Goal: Find specific page/section: Find specific page/section

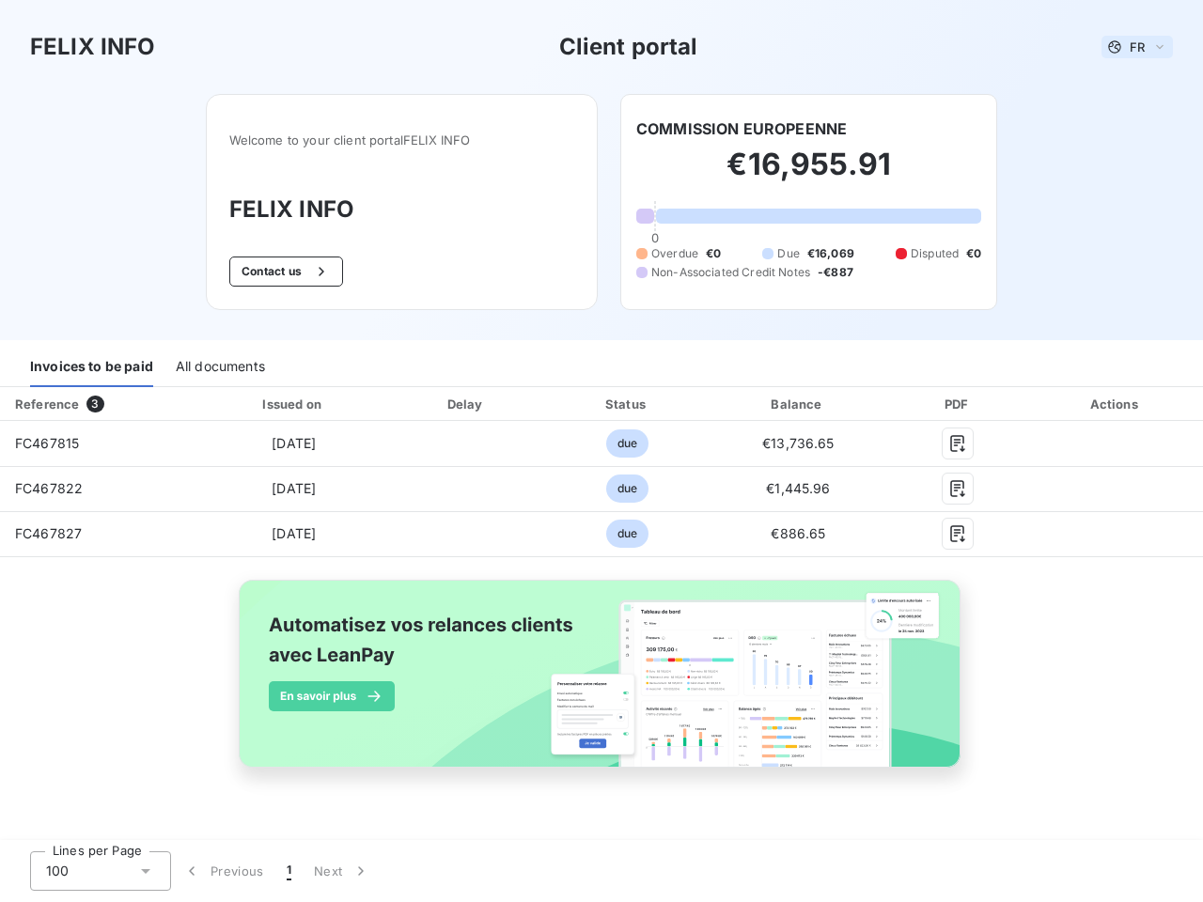
click at [1137, 47] on span "FR" at bounding box center [1136, 46] width 15 height 15
click at [283, 272] on button "Contact us" at bounding box center [286, 272] width 114 height 30
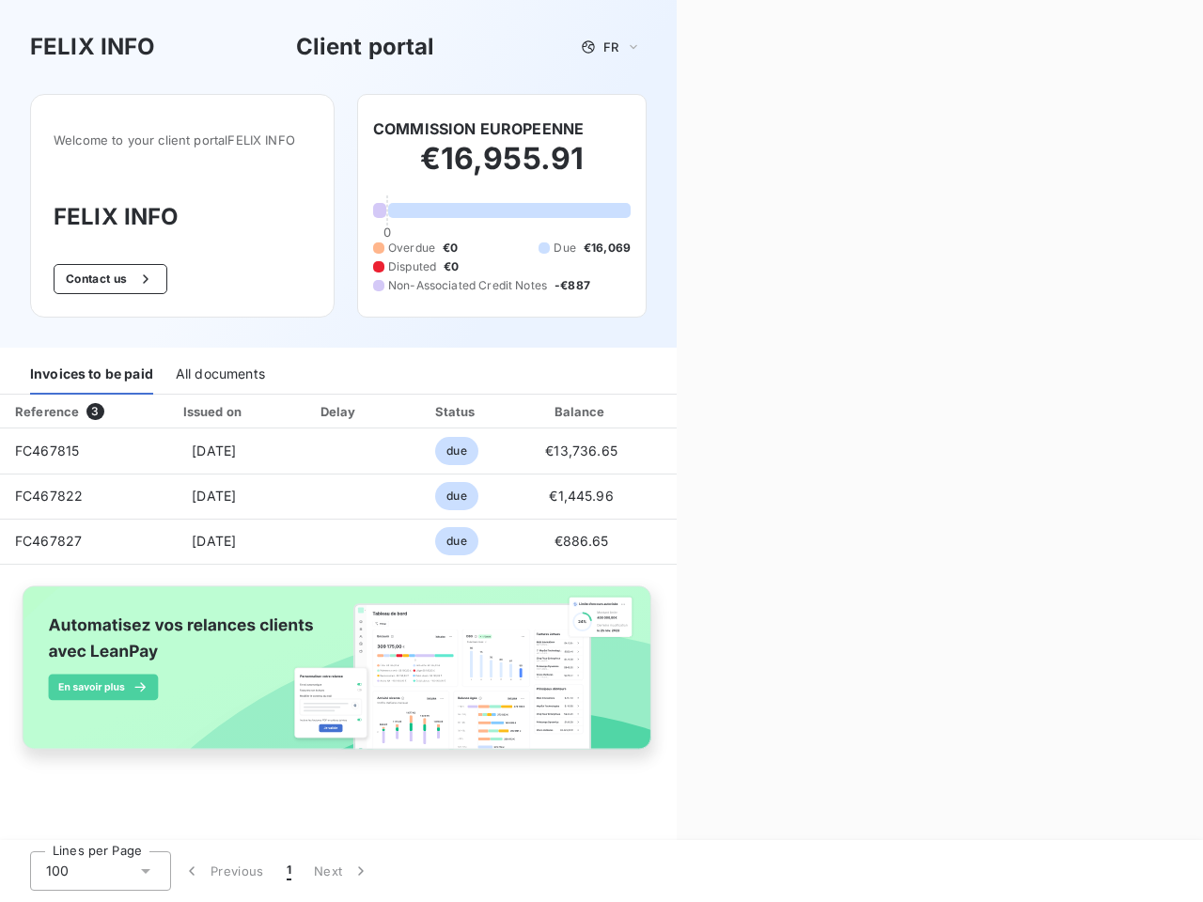
click at [741, 129] on div "Contact us Fill out the form below, and a member of our team will get back to y…" at bounding box center [940, 451] width 526 height 902
click at [91, 367] on div "Invoices to be paid" at bounding box center [91, 374] width 123 height 39
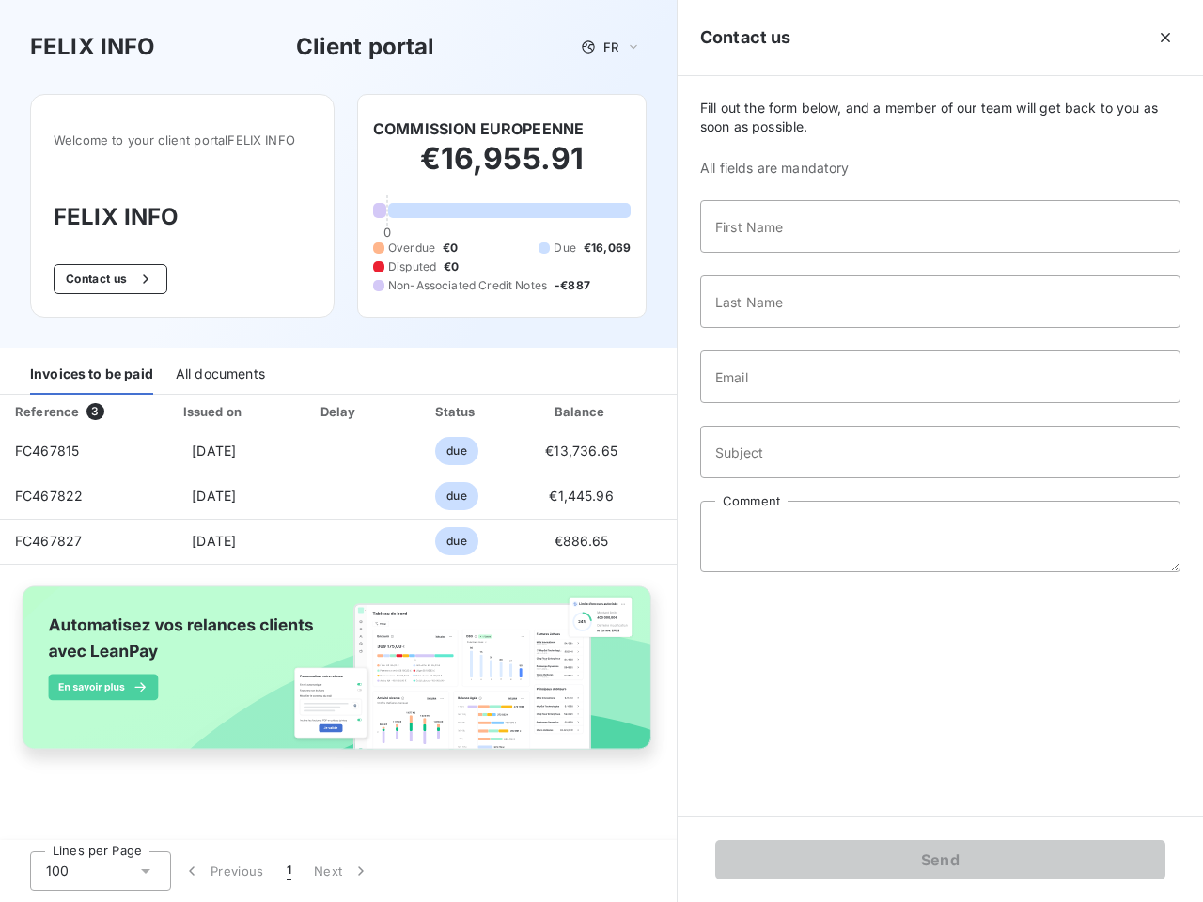
click at [219, 367] on div "All documents" at bounding box center [220, 374] width 89 height 39
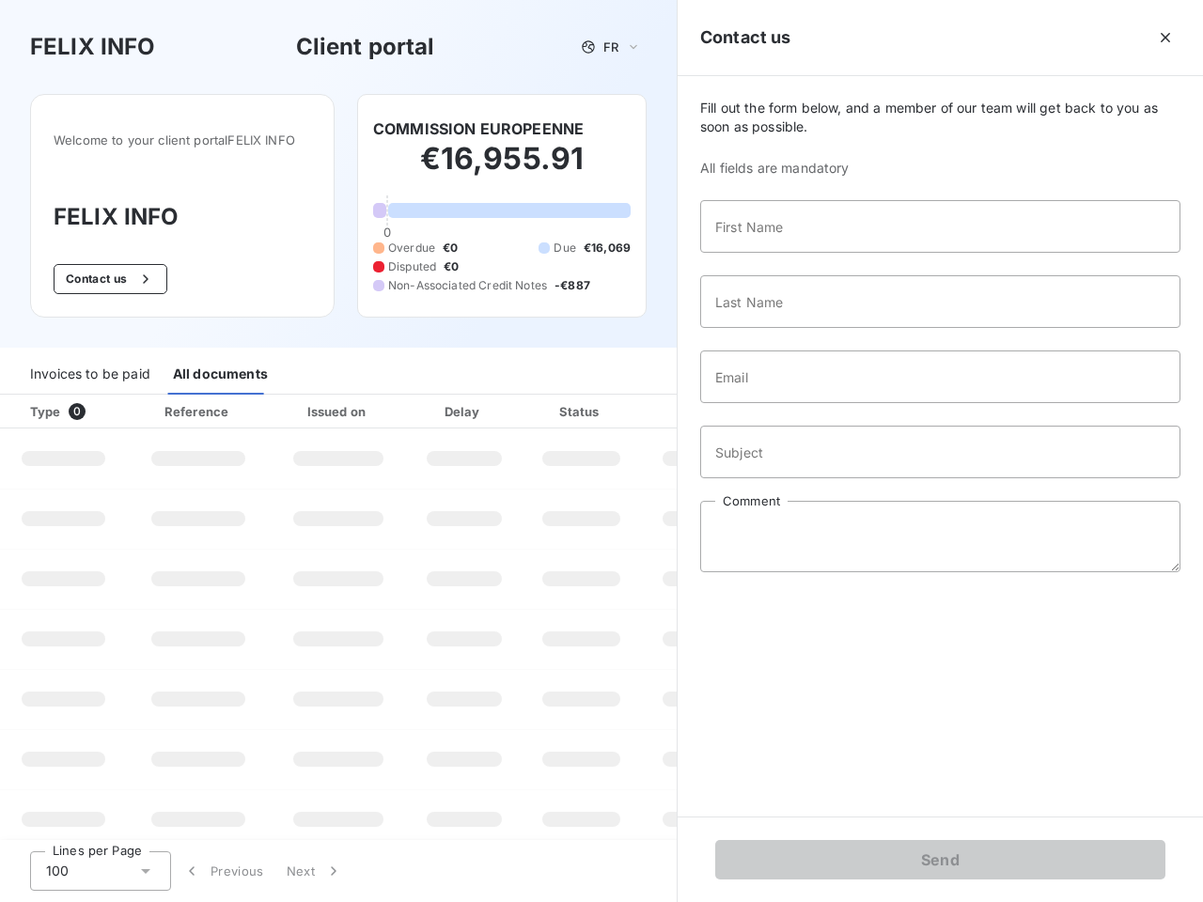
click at [99, 404] on div "Type 0" at bounding box center [71, 411] width 104 height 19
click at [292, 404] on div "Issued on" at bounding box center [338, 411] width 130 height 19
click at [466, 404] on div "Delay" at bounding box center [464, 411] width 107 height 19
click at [627, 404] on div at bounding box center [627, 411] width 19 height 19
click at [798, 404] on div "Fill out the form below, and a member of our team will get back to you as soon …" at bounding box center [940, 446] width 525 height 740
